Goal: Task Accomplishment & Management: Complete application form

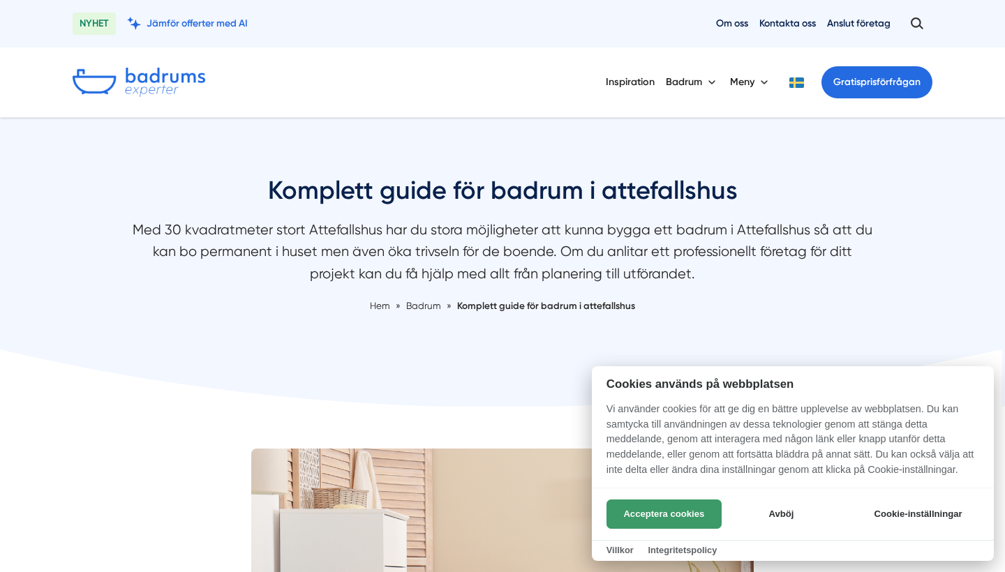
click at [648, 521] on button "Acceptera cookies" at bounding box center [663, 514] width 115 height 29
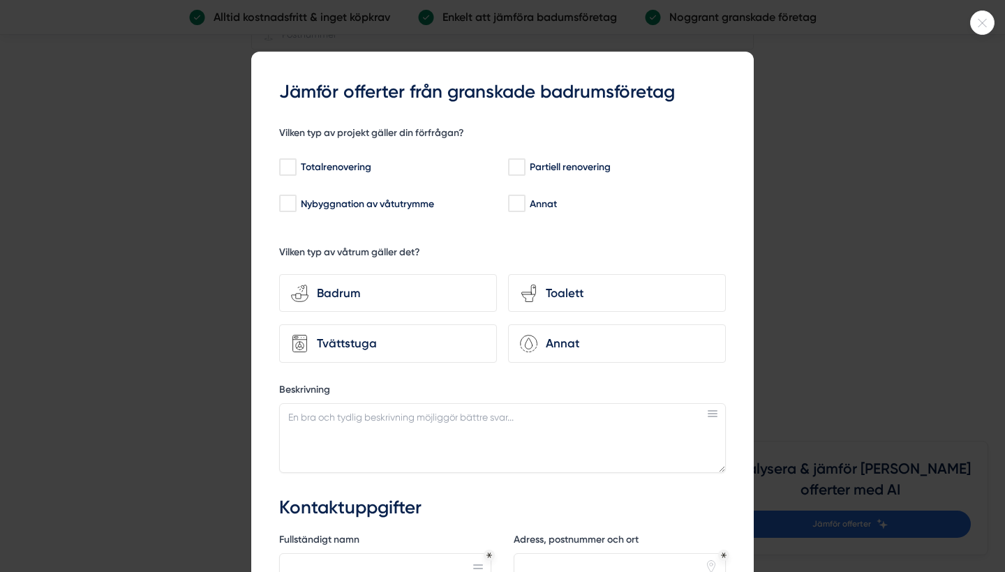
click at [760, 163] on div at bounding box center [502, 286] width 1005 height 572
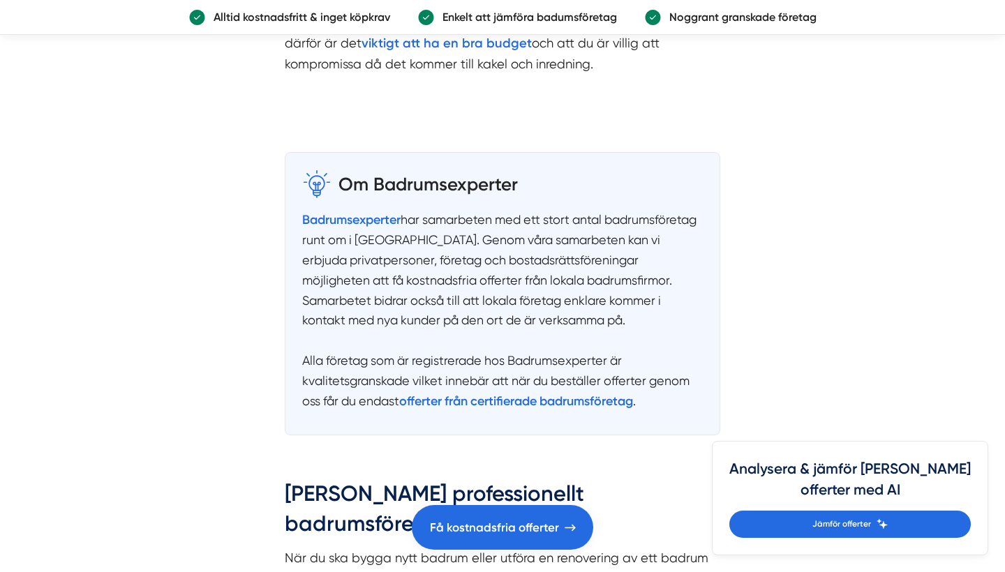
scroll to position [2283, 0]
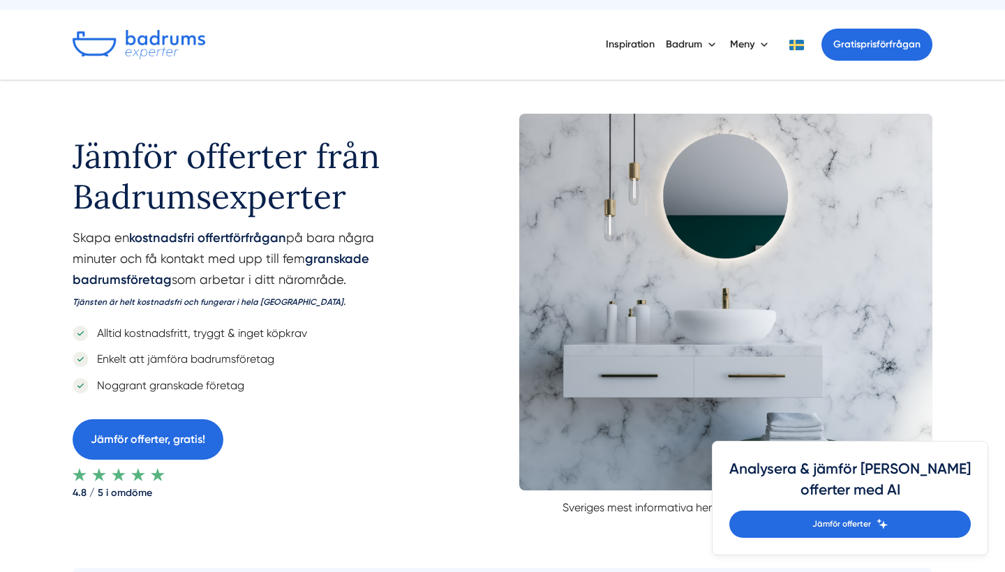
scroll to position [119, 0]
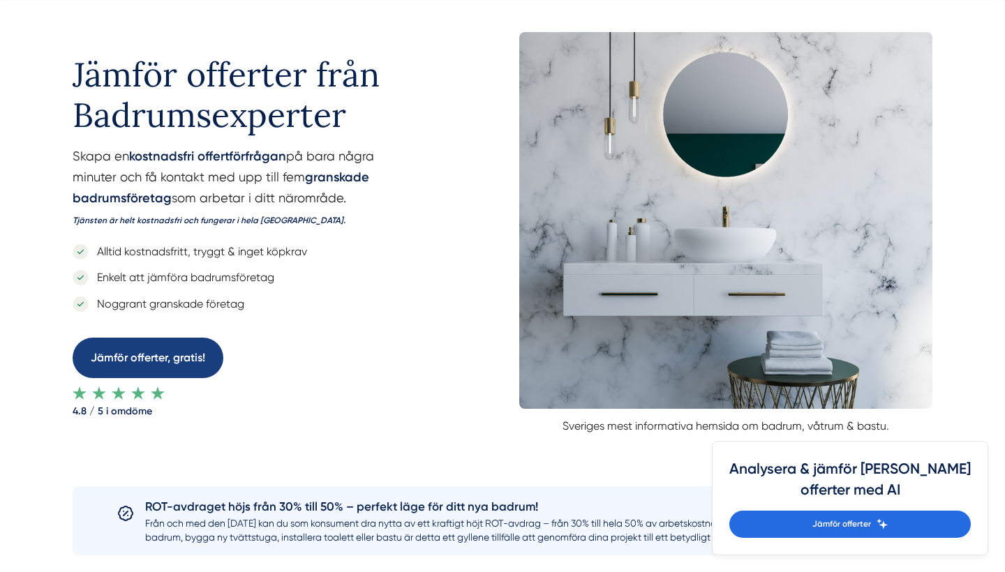
click at [179, 364] on link "Jämför offerter, gratis!" at bounding box center [148, 358] width 151 height 40
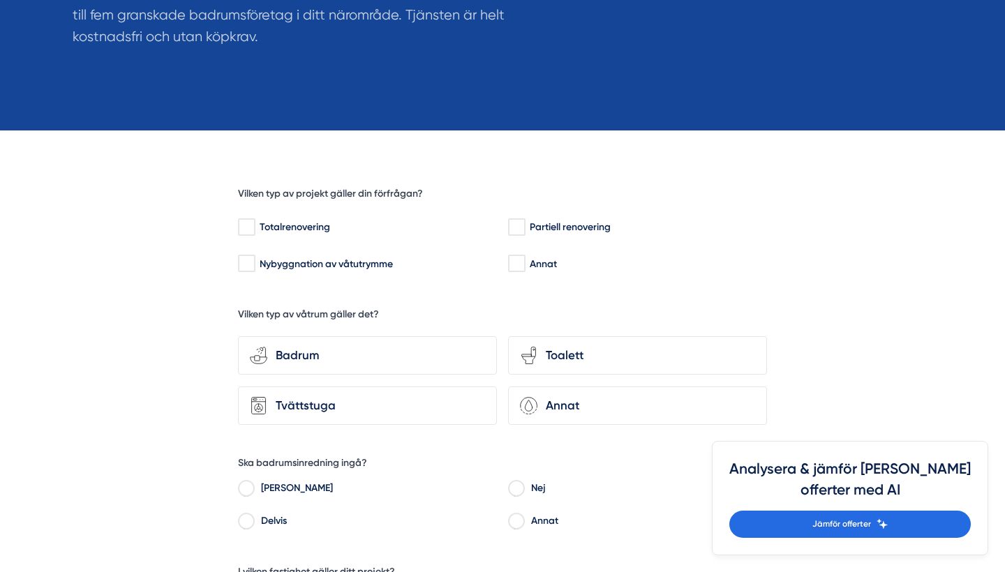
scroll to position [277, 0]
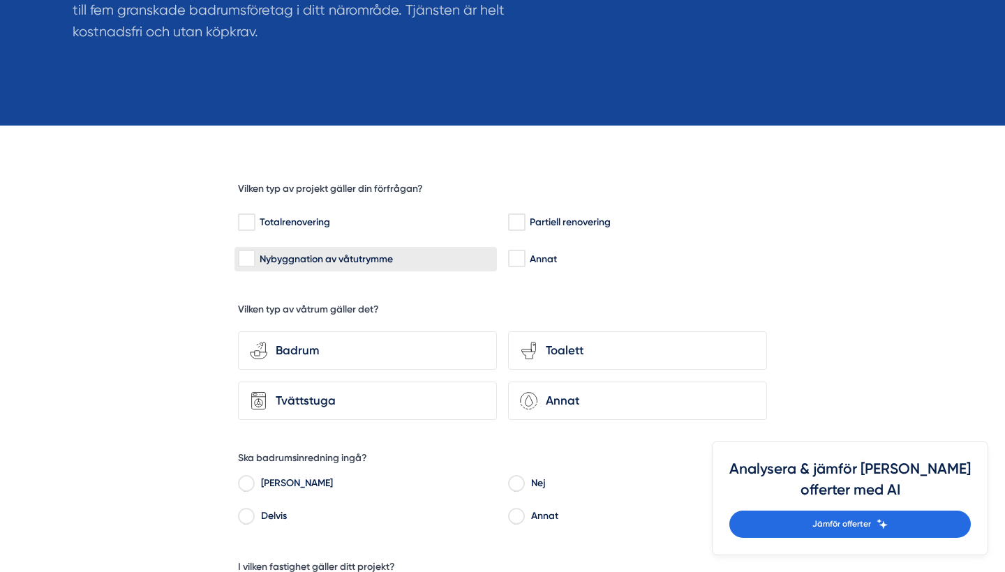
click at [242, 261] on input "Nybyggnation av våtutrymme" at bounding box center [246, 259] width 16 height 14
checkbox input "true"
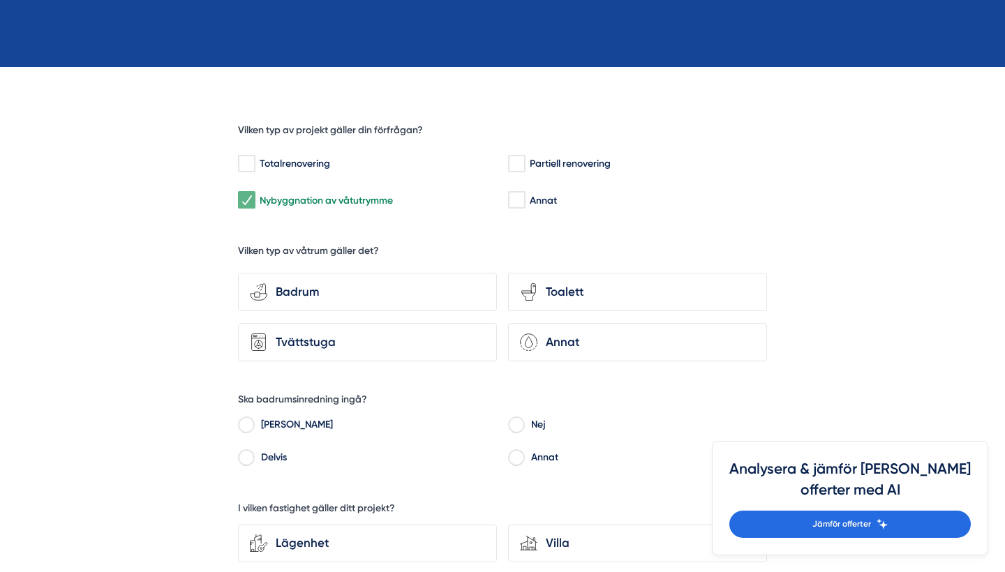
scroll to position [337, 0]
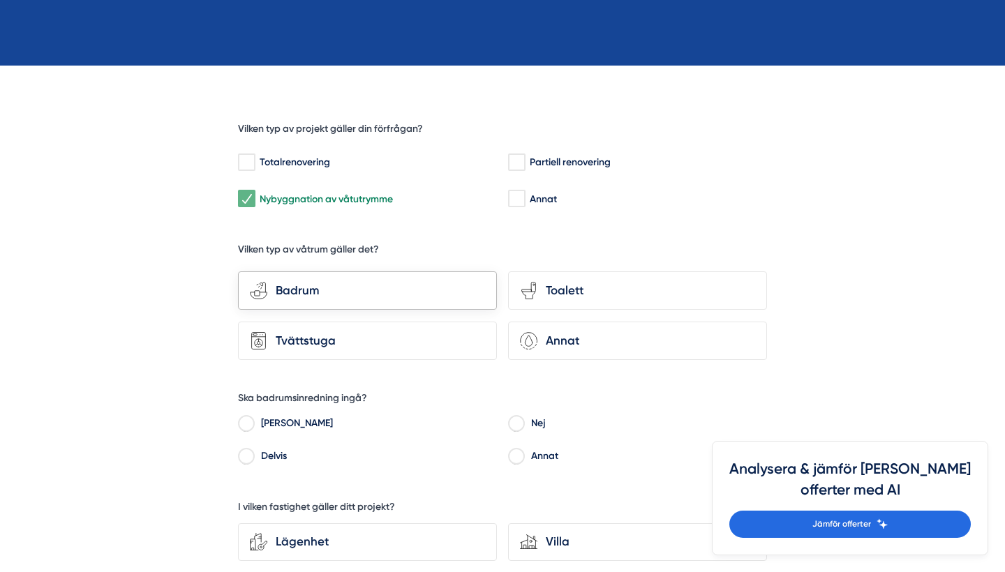
click at [462, 291] on div "Badrum" at bounding box center [376, 290] width 218 height 19
click at [0, 0] on input "bathroom-tub-towel Badrum" at bounding box center [0, 0] width 0 height 0
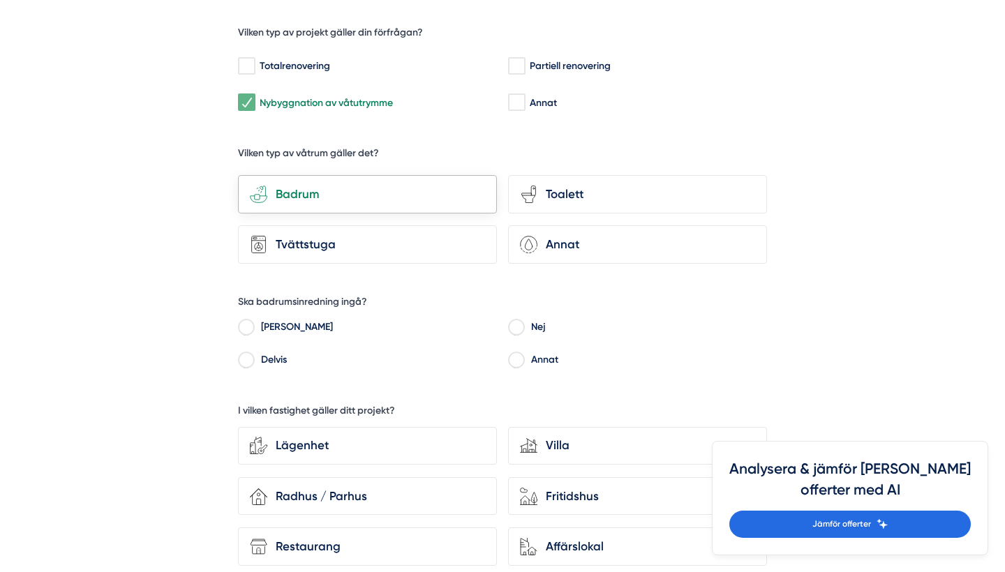
scroll to position [437, 0]
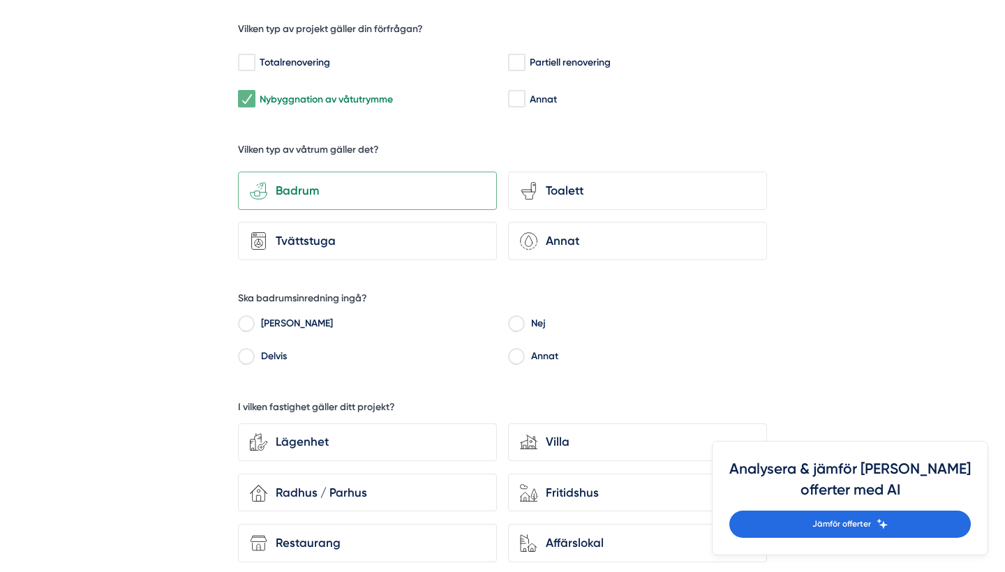
click at [250, 320] on input "Ja" at bounding box center [246, 326] width 16 height 13
radio input "true"
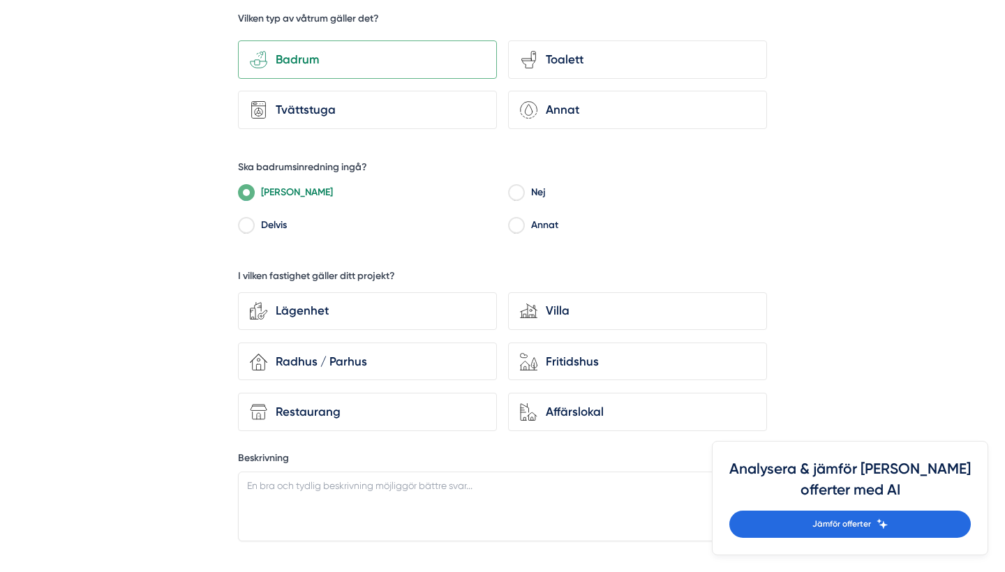
scroll to position [572, 0]
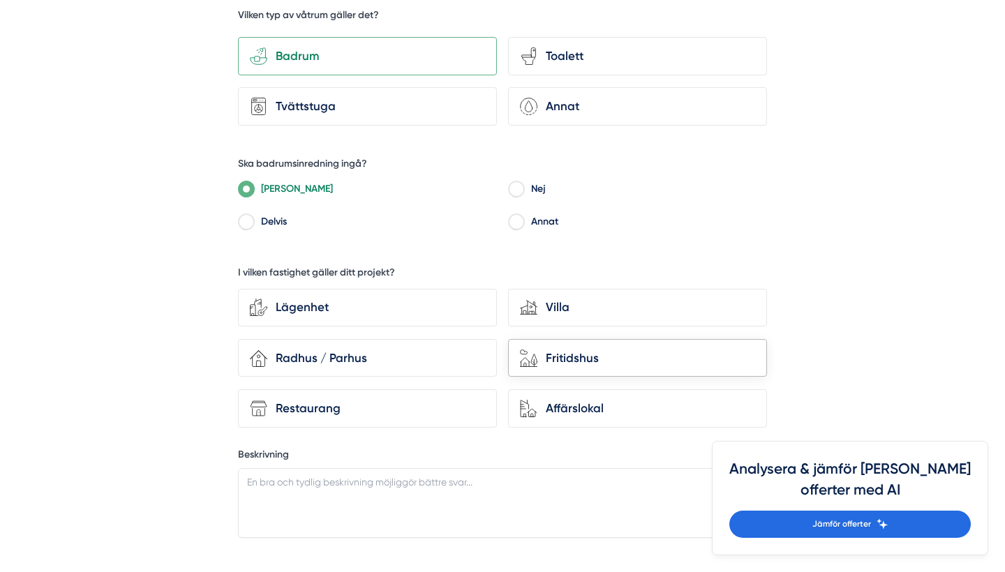
click at [580, 349] on div "Fritidshus" at bounding box center [646, 358] width 218 height 19
click at [0, 0] on input "house-nature Fritidshus" at bounding box center [0, 0] width 0 height 0
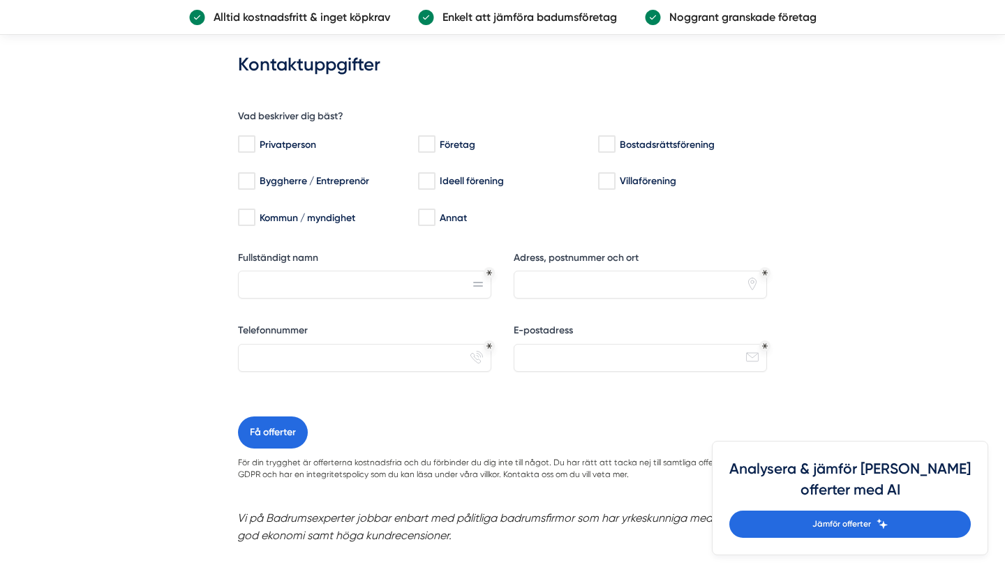
scroll to position [1109, 0]
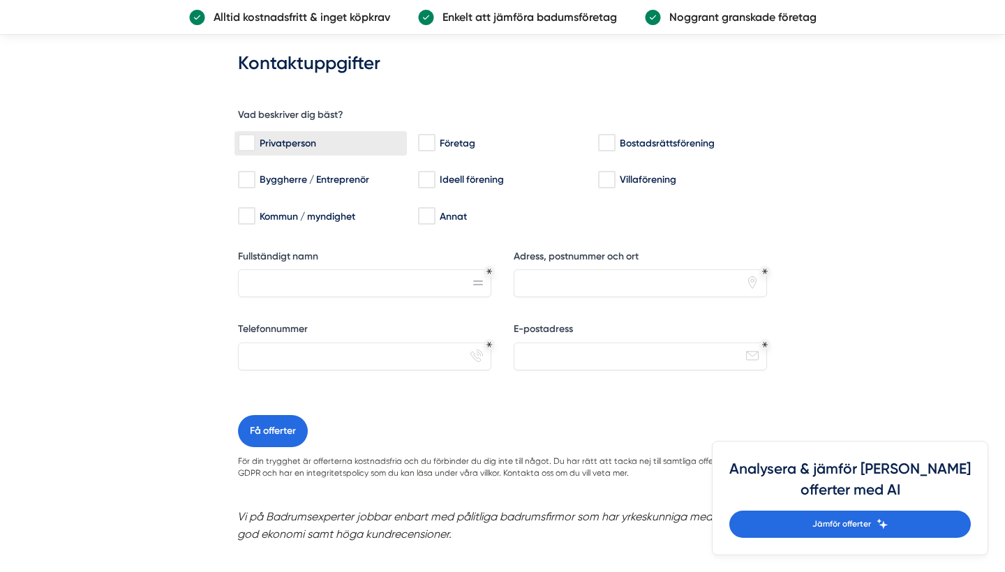
click at [257, 137] on div "Privatperson" at bounding box center [320, 143] width 165 height 14
click at [254, 137] on input "Privatperson" at bounding box center [246, 143] width 16 height 14
checkbox input "true"
click at [251, 173] on input "Byggherre / Entreprenör" at bounding box center [246, 180] width 16 height 14
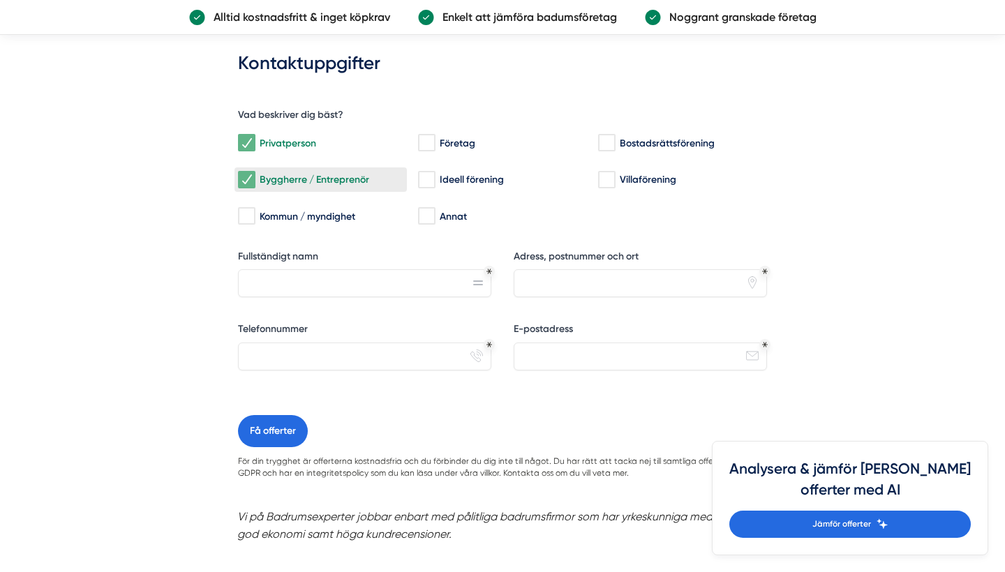
click at [257, 173] on div "Byggherre / Entreprenör" at bounding box center [320, 180] width 165 height 14
click at [254, 173] on input "Byggherre / Entreprenör" at bounding box center [246, 180] width 16 height 14
checkbox input "false"
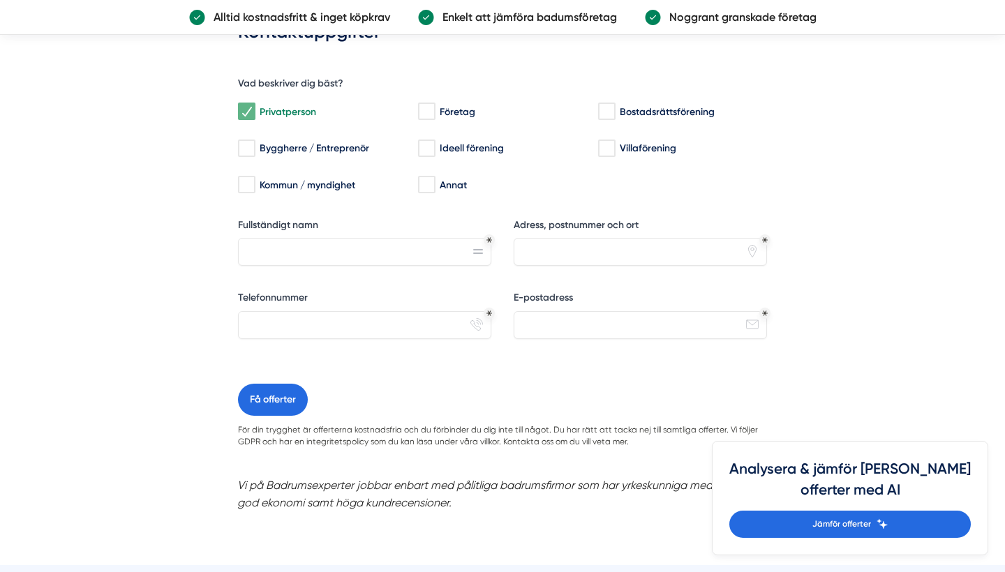
scroll to position [679, 0]
